Goal: Information Seeking & Learning: Learn about a topic

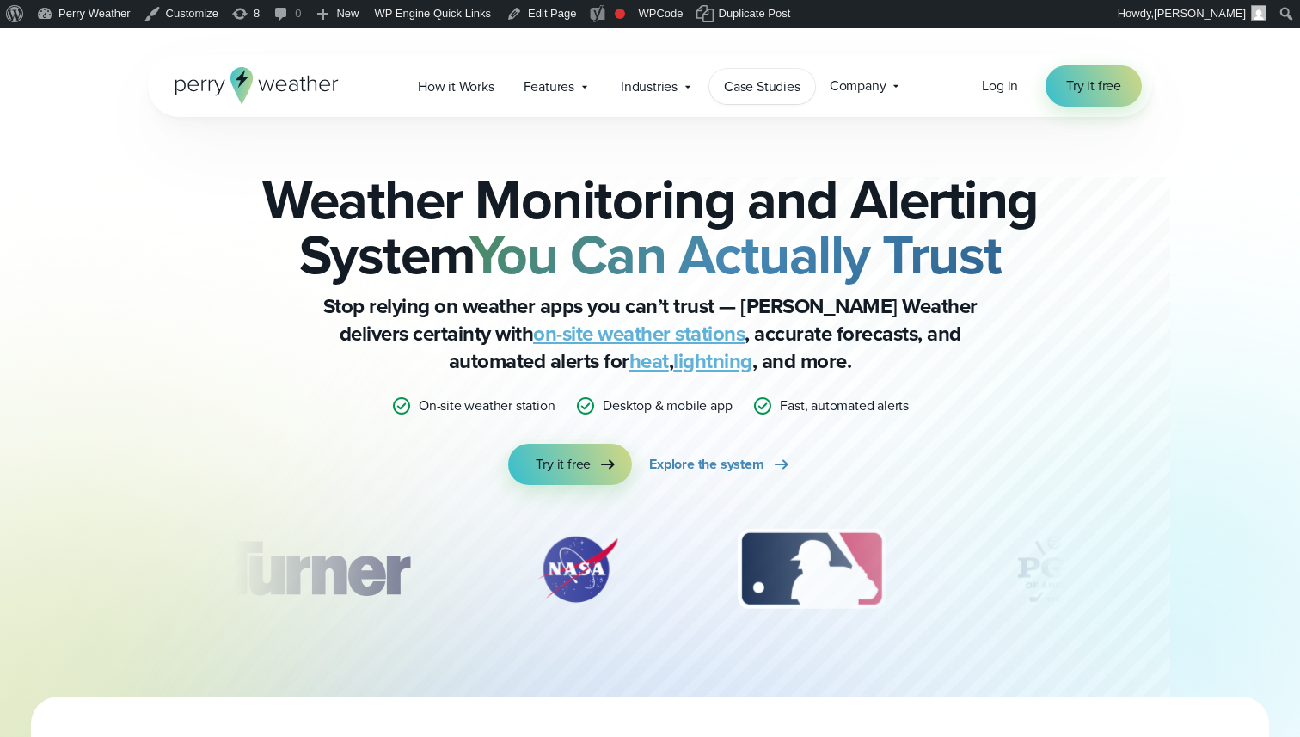
click at [749, 80] on span "Case Studies" at bounding box center [762, 87] width 77 height 21
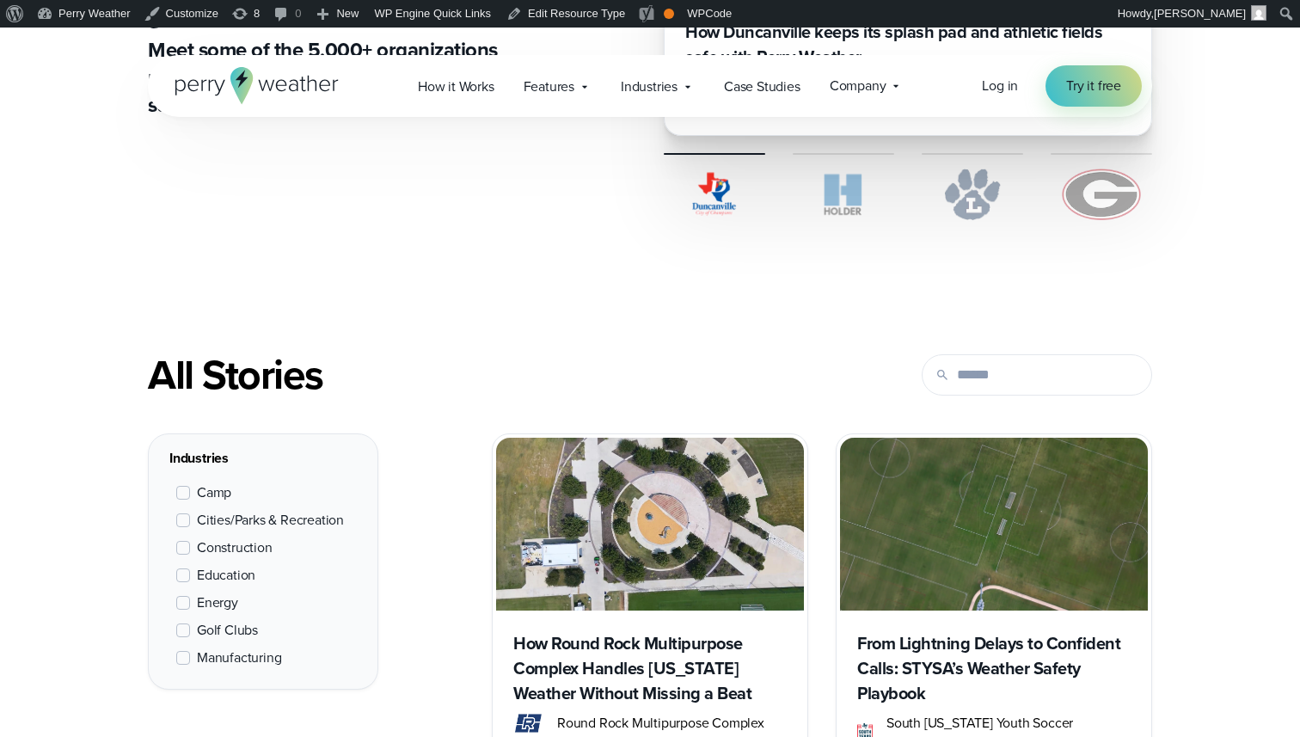
scroll to position [493, 0]
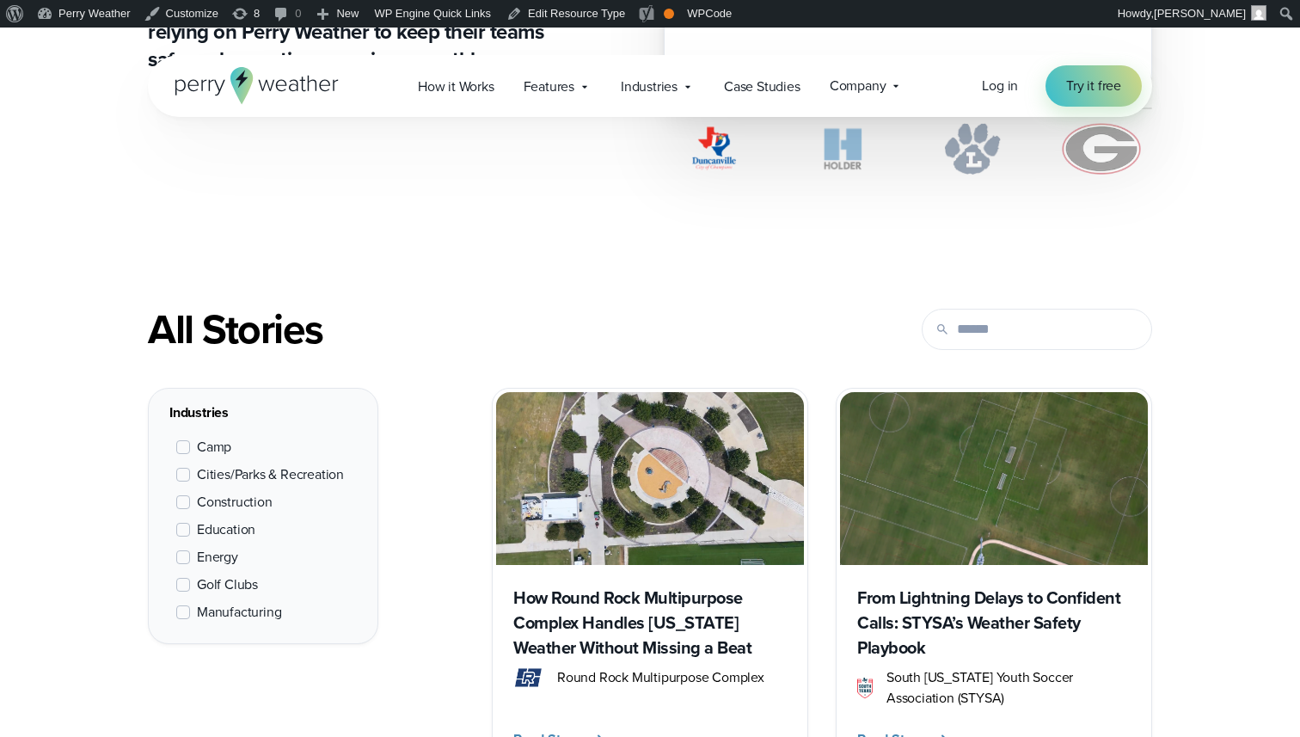
click at [691, 461] on img at bounding box center [650, 478] width 308 height 173
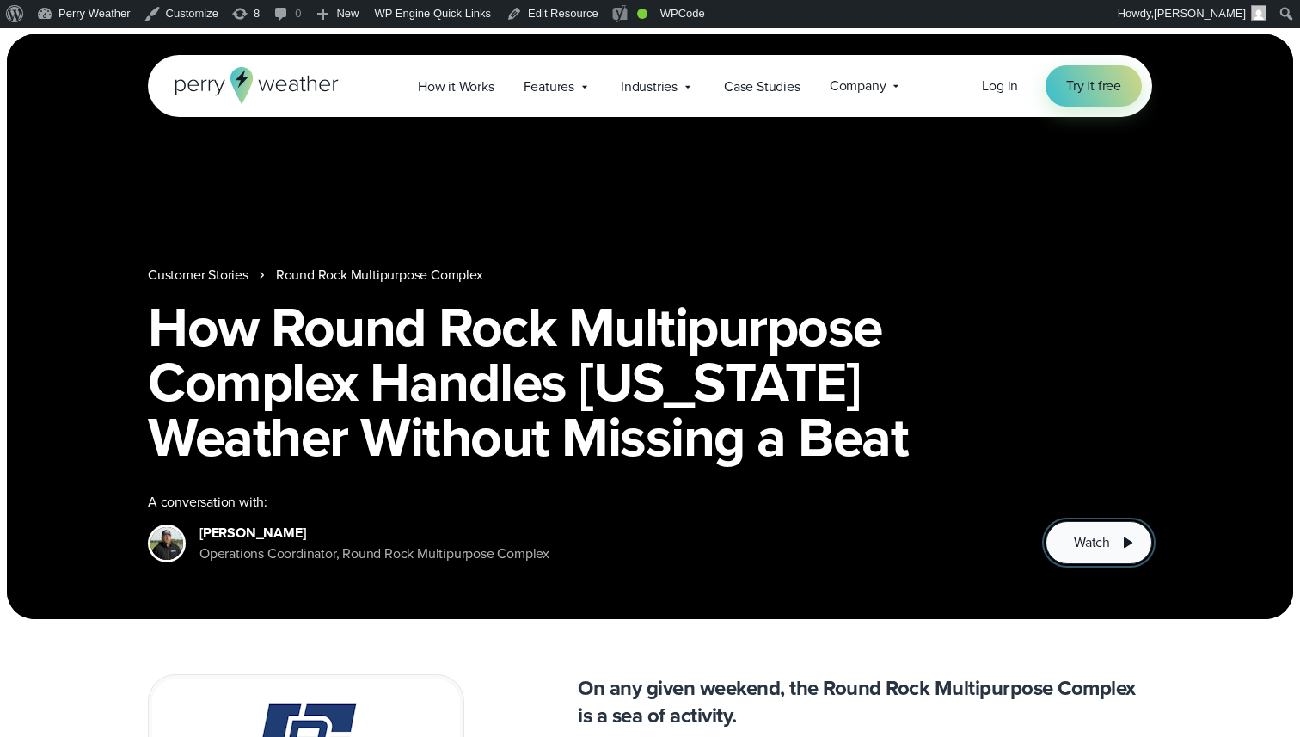
click at [1090, 537] on span "Watch" at bounding box center [1092, 542] width 36 height 21
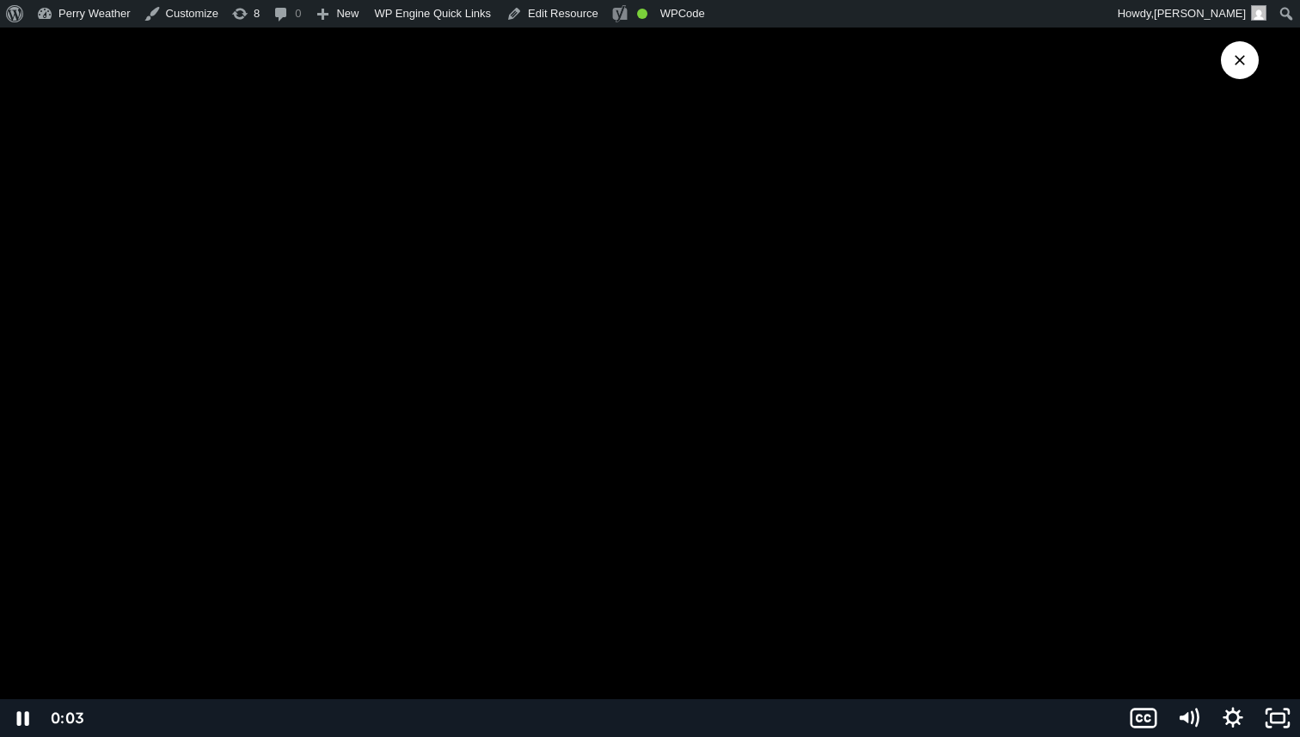
click at [35, 713] on div "0:03" at bounding box center [650, 718] width 1300 height 38
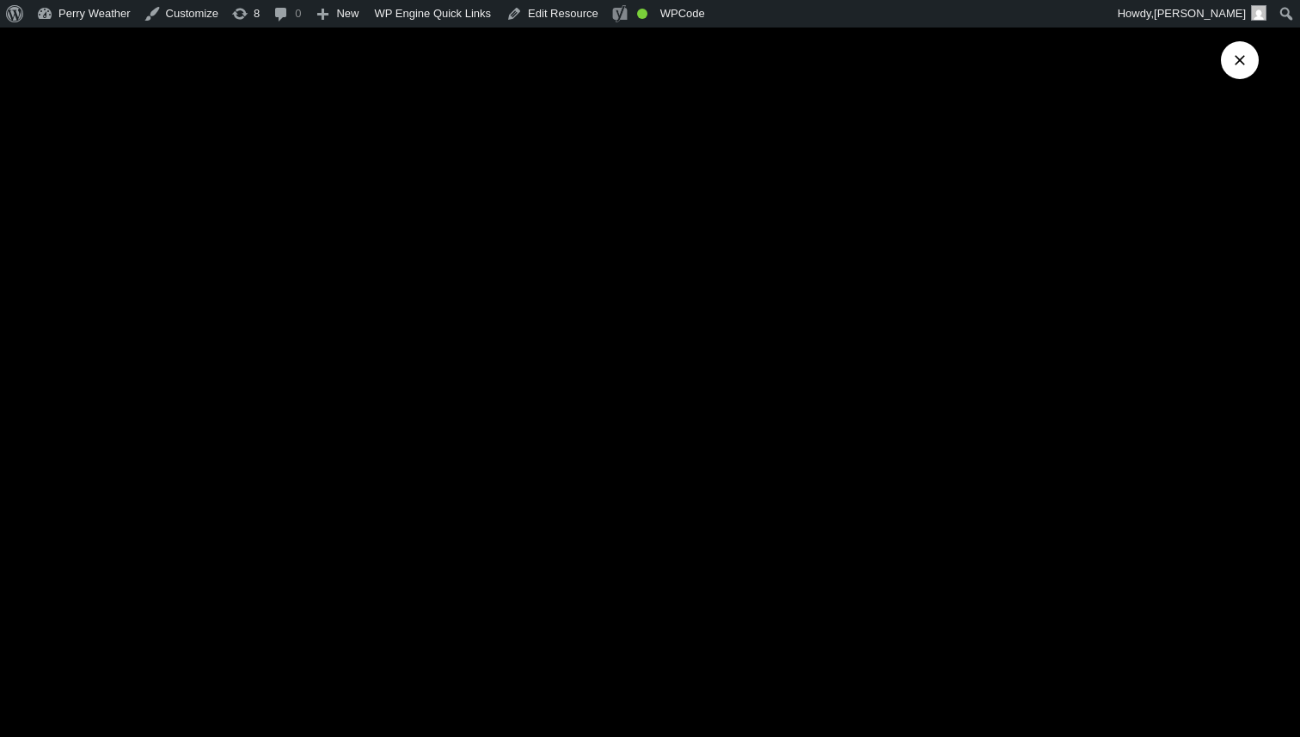
click at [1237, 59] on icon "Close Video" at bounding box center [1240, 60] width 10 height 10
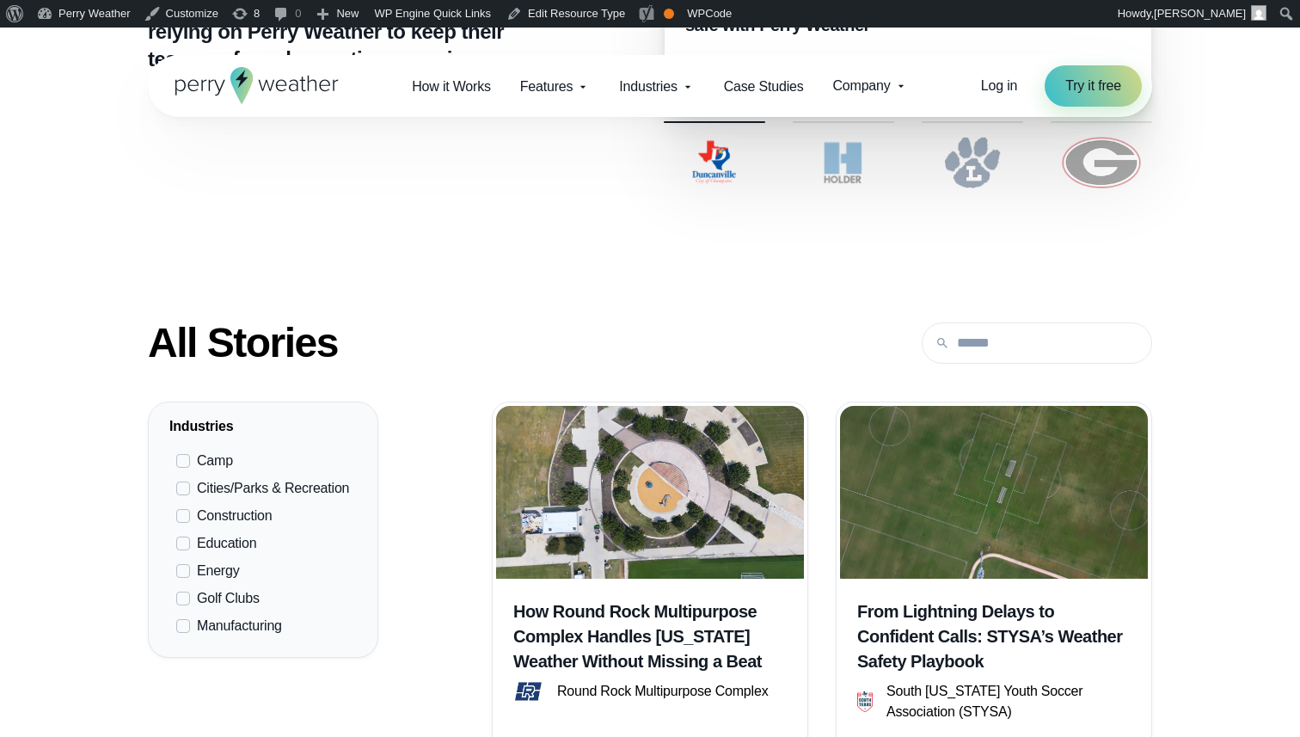
scroll to position [489, 0]
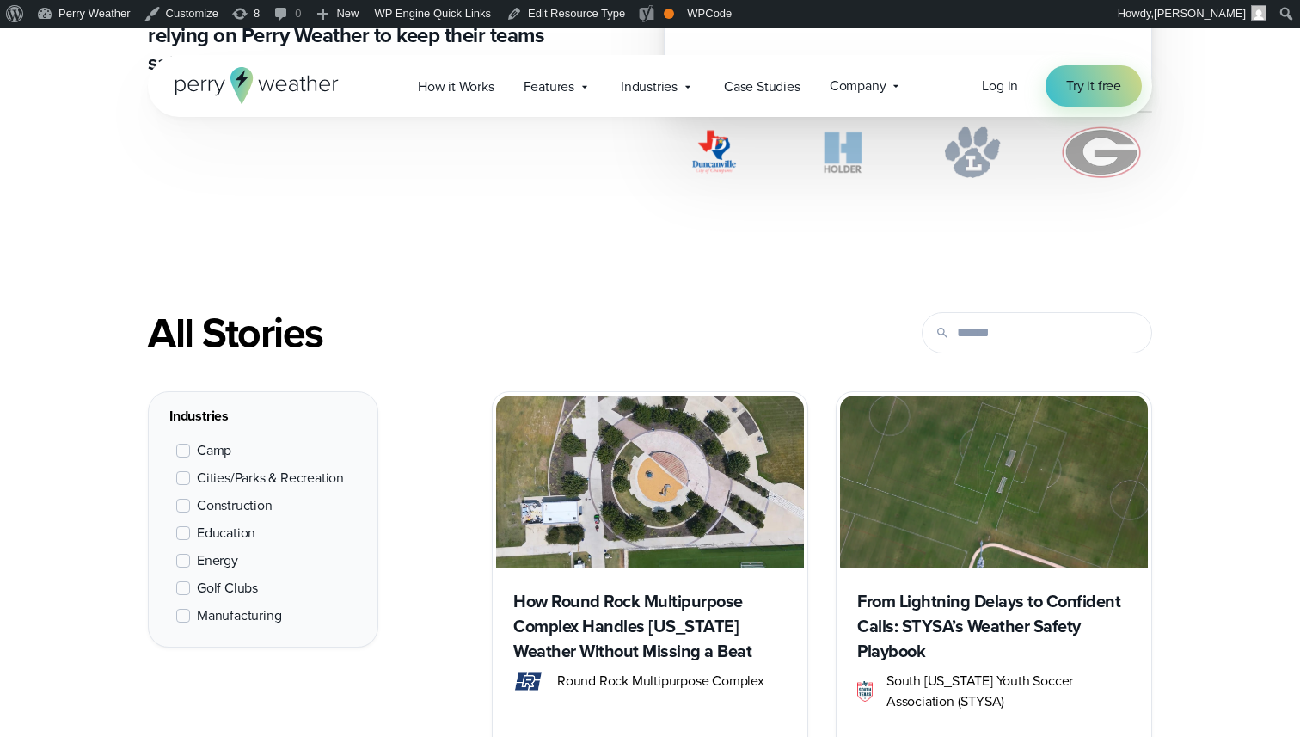
click at [922, 468] on img at bounding box center [994, 482] width 308 height 173
